Goal: Information Seeking & Learning: Learn about a topic

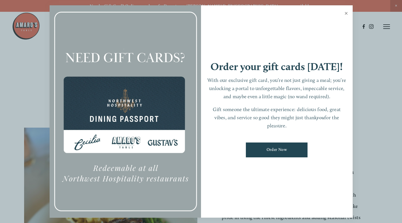
click at [346, 17] on link "Close" at bounding box center [346, 14] width 11 height 16
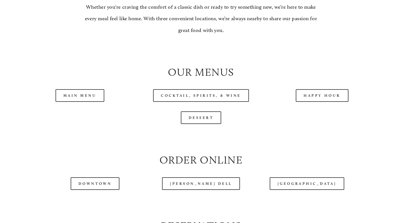
scroll to position [510, 0]
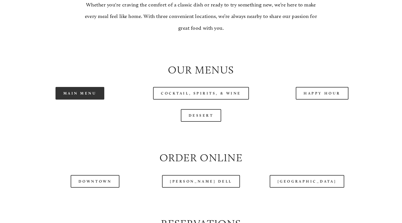
click at [76, 100] on link "Main Menu" at bounding box center [80, 93] width 49 height 13
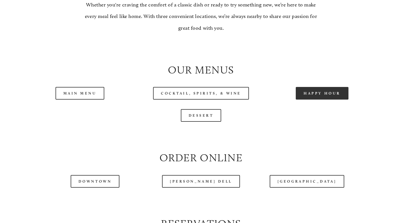
click at [317, 100] on link "Happy Hour" at bounding box center [322, 93] width 53 height 13
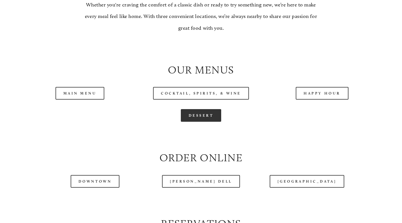
click at [195, 122] on link "Dessert" at bounding box center [201, 115] width 41 height 13
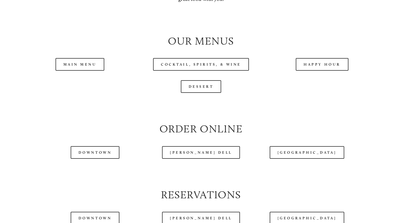
scroll to position [586, 0]
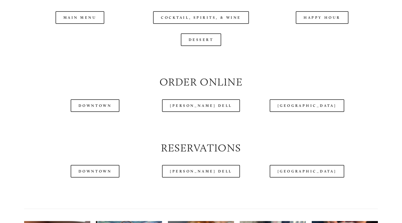
click at [325, 24] on div at bounding box center [186, 12] width 348 height 29
click at [324, 27] on div at bounding box center [186, 12] width 348 height 29
click at [310, 26] on div at bounding box center [186, 12] width 348 height 29
click at [308, 46] on div "Dessert" at bounding box center [201, 39] width 354 height 13
click at [308, 31] on header "Menu Order Now Visit Gallery 0" at bounding box center [201, 12] width 378 height 53
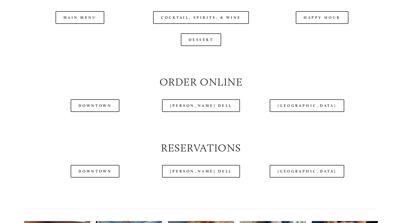
click at [305, 28] on header "Menu Order Now Visit Gallery 0" at bounding box center [201, 12] width 378 height 53
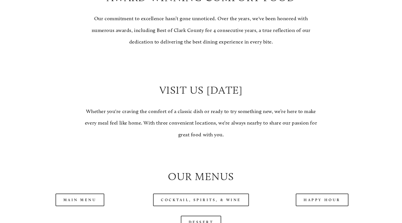
scroll to position [517, 0]
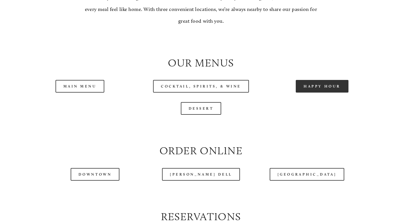
click at [313, 93] on link "Happy Hour" at bounding box center [322, 86] width 53 height 13
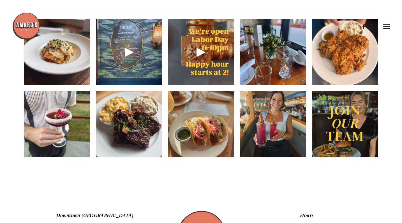
scroll to position [785, 0]
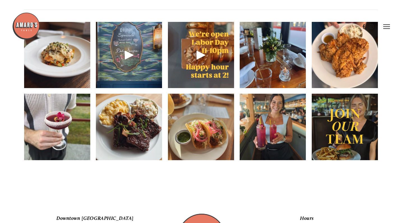
click at [334, 85] on img at bounding box center [345, 55] width 66 height 88
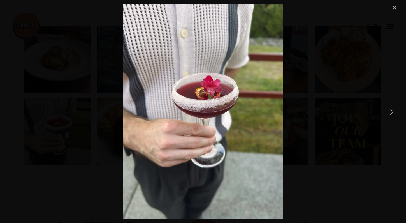
click at [393, 107] on link "Next Item" at bounding box center [392, 111] width 12 height 12
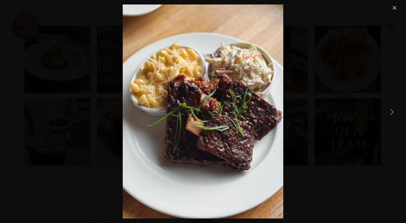
click at [393, 108] on link "Next Item" at bounding box center [392, 111] width 12 height 12
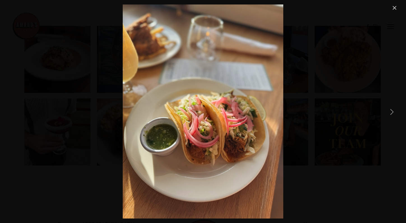
click at [393, 108] on link "Next Item" at bounding box center [392, 111] width 12 height 12
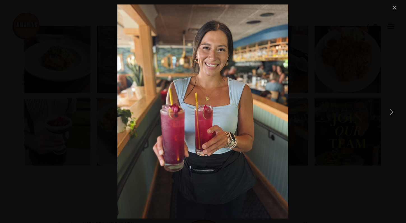
click at [393, 108] on link "Next Item" at bounding box center [392, 111] width 12 height 12
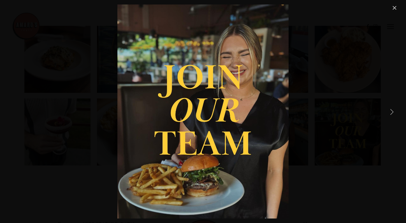
click at [392, 113] on link "Next Item" at bounding box center [392, 111] width 12 height 12
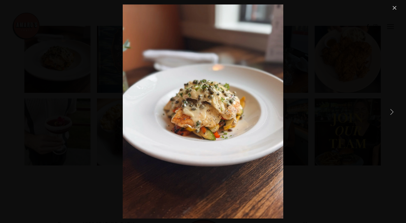
click at [392, 113] on link "Next Item" at bounding box center [392, 111] width 12 height 12
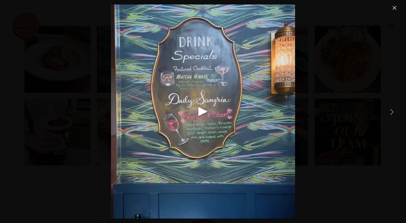
click at [392, 113] on link "Next Item" at bounding box center [392, 111] width 12 height 12
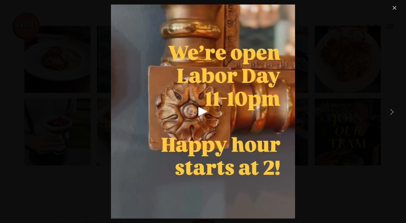
click at [392, 113] on link "Next Item" at bounding box center [392, 111] width 12 height 12
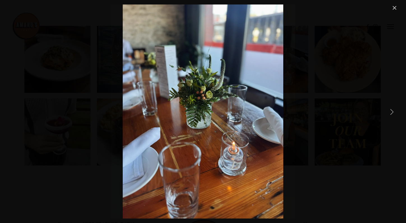
click at [392, 113] on link "Next Item" at bounding box center [392, 111] width 12 height 12
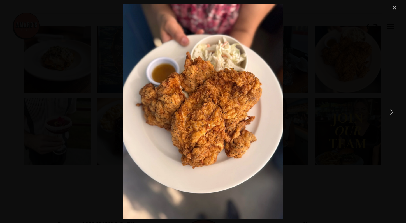
click at [394, 4] on link "Close" at bounding box center [394, 7] width 7 height 7
